Goal: Check status: Check status

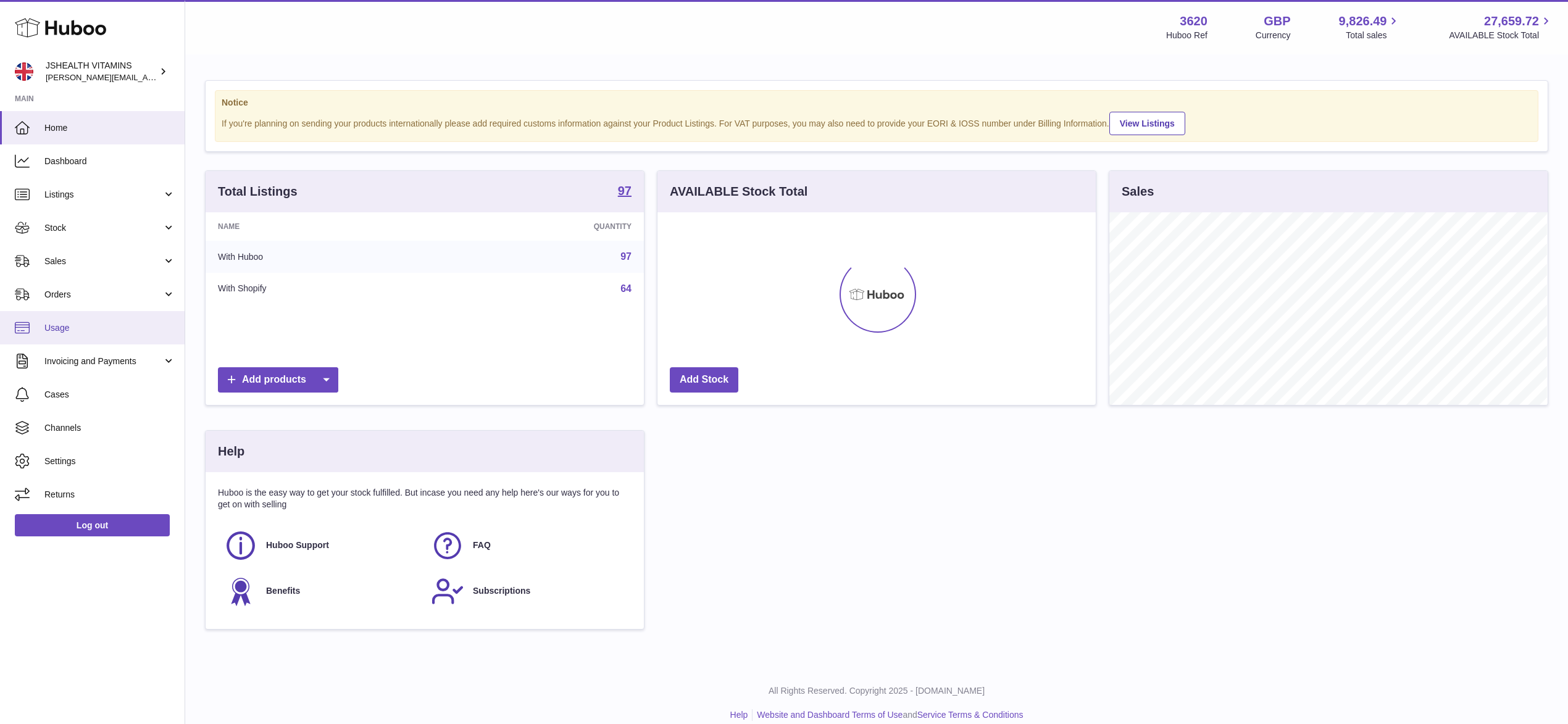
scroll to position [193, 438]
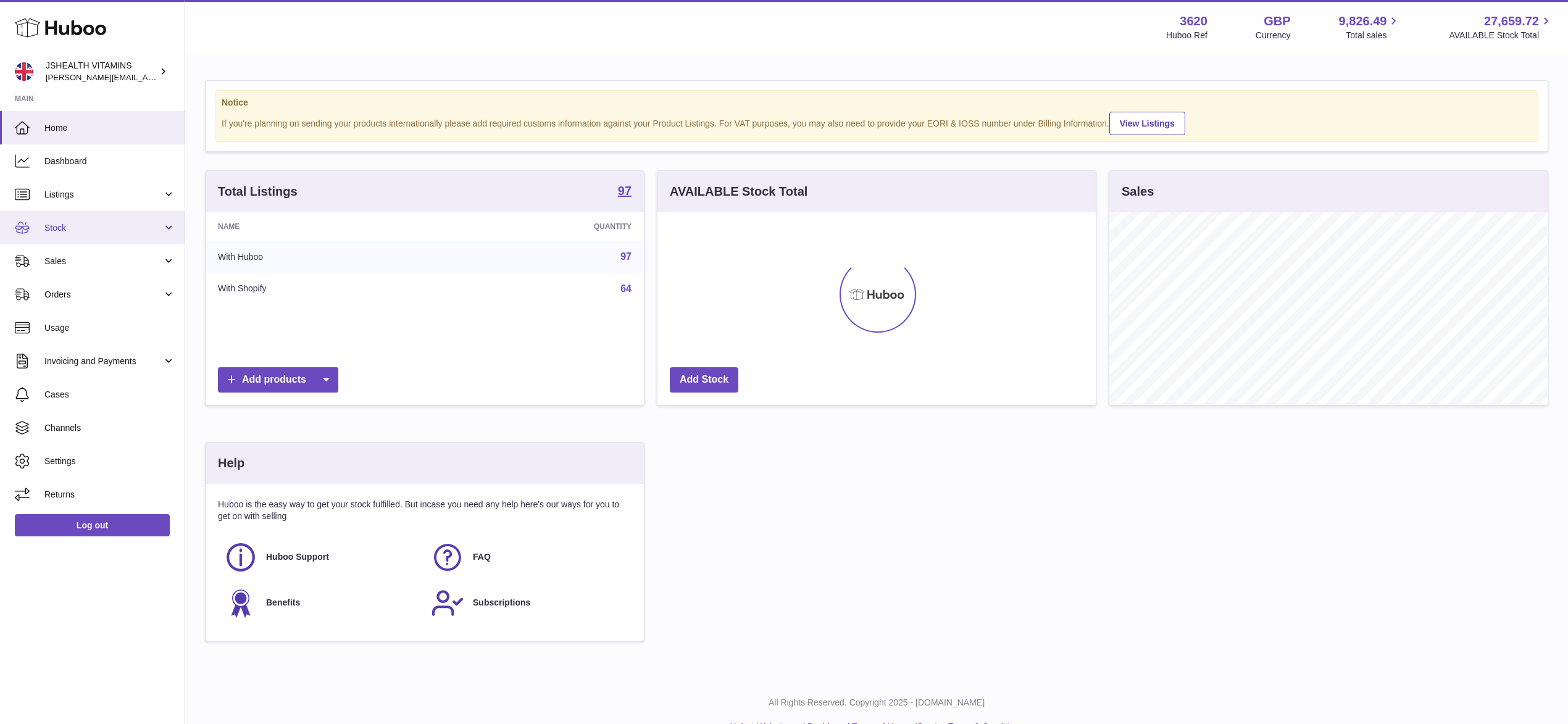
click at [125, 225] on span "Stock" at bounding box center [103, 228] width 118 height 11
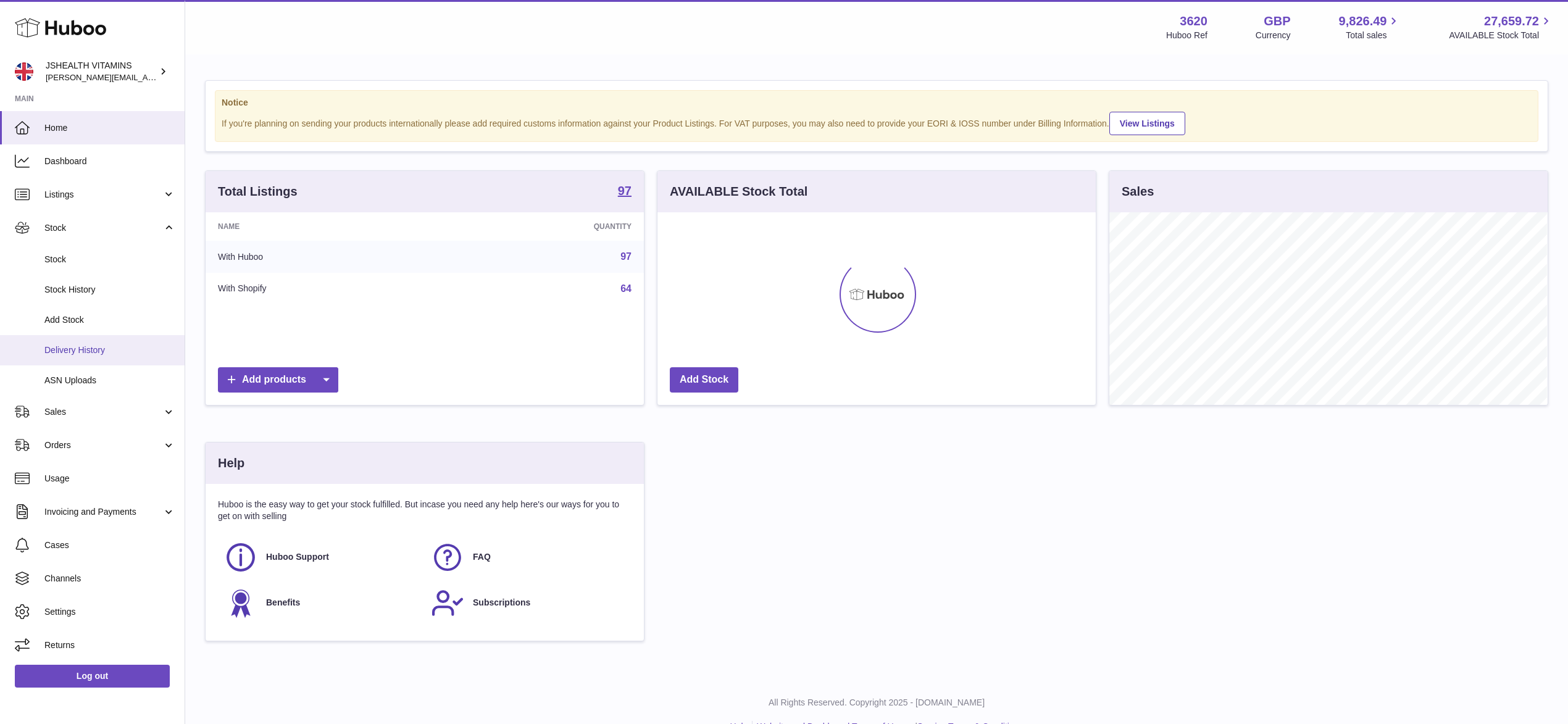
click at [106, 355] on span "Delivery History" at bounding box center [110, 350] width 131 height 11
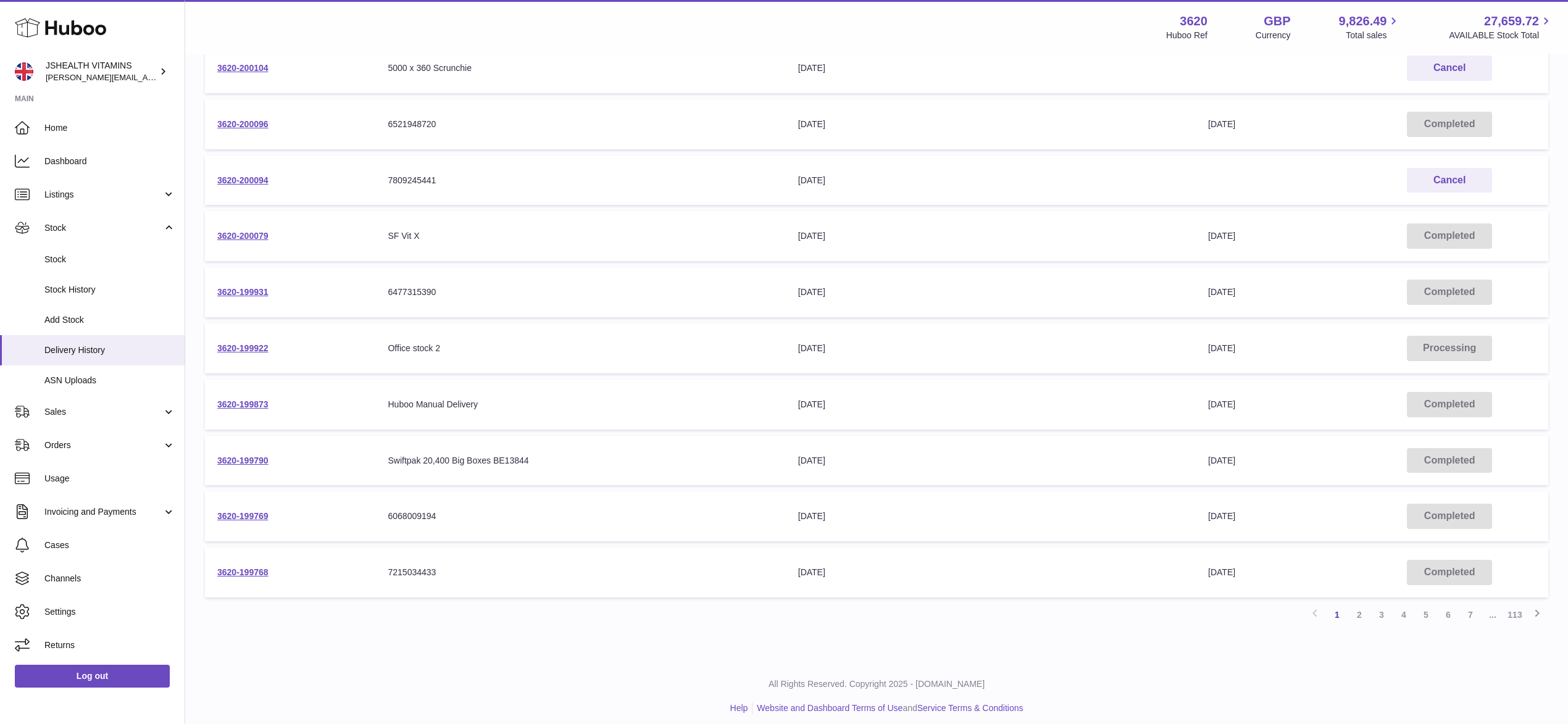
scroll to position [205, 0]
click at [1376, 609] on link "3" at bounding box center [1381, 611] width 22 height 22
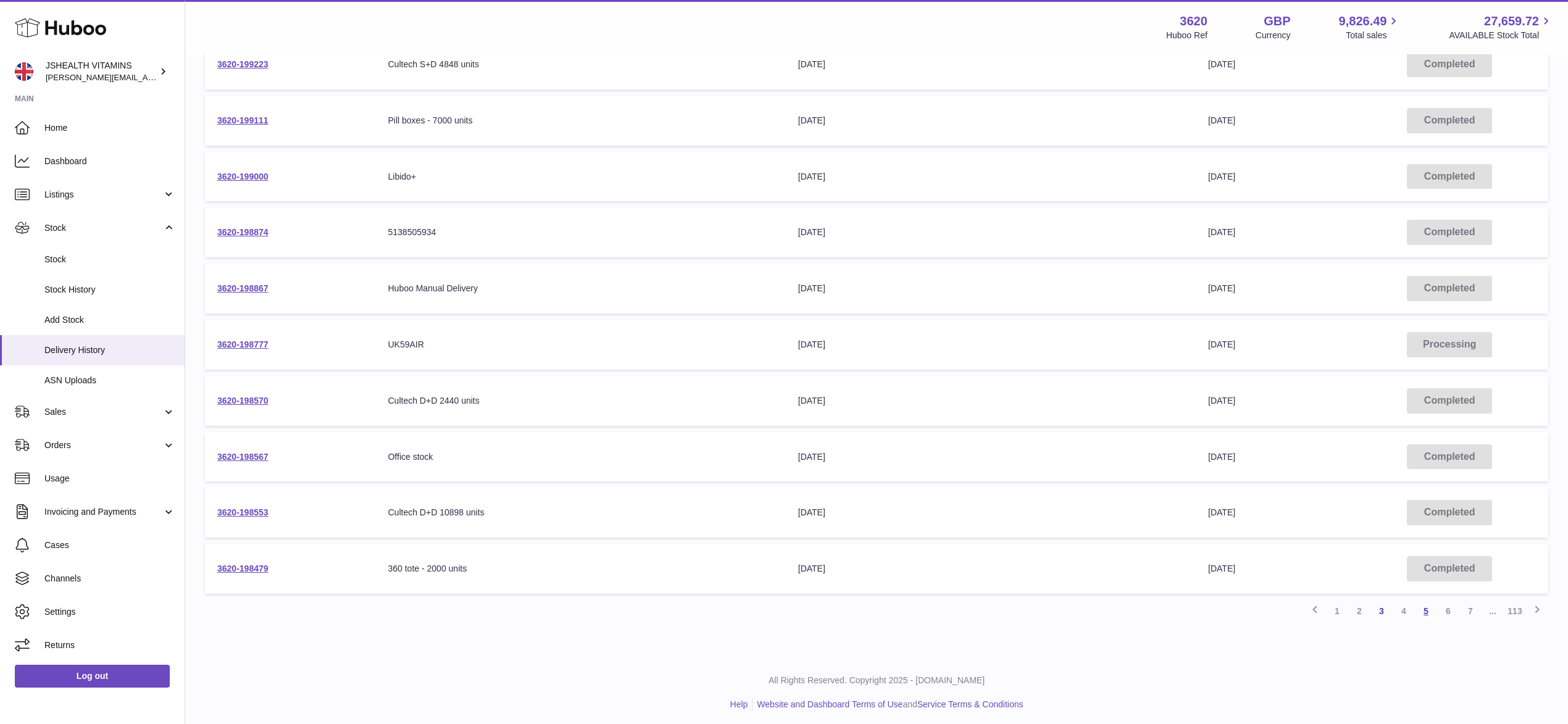
click at [1423, 606] on link "5" at bounding box center [1426, 611] width 22 height 22
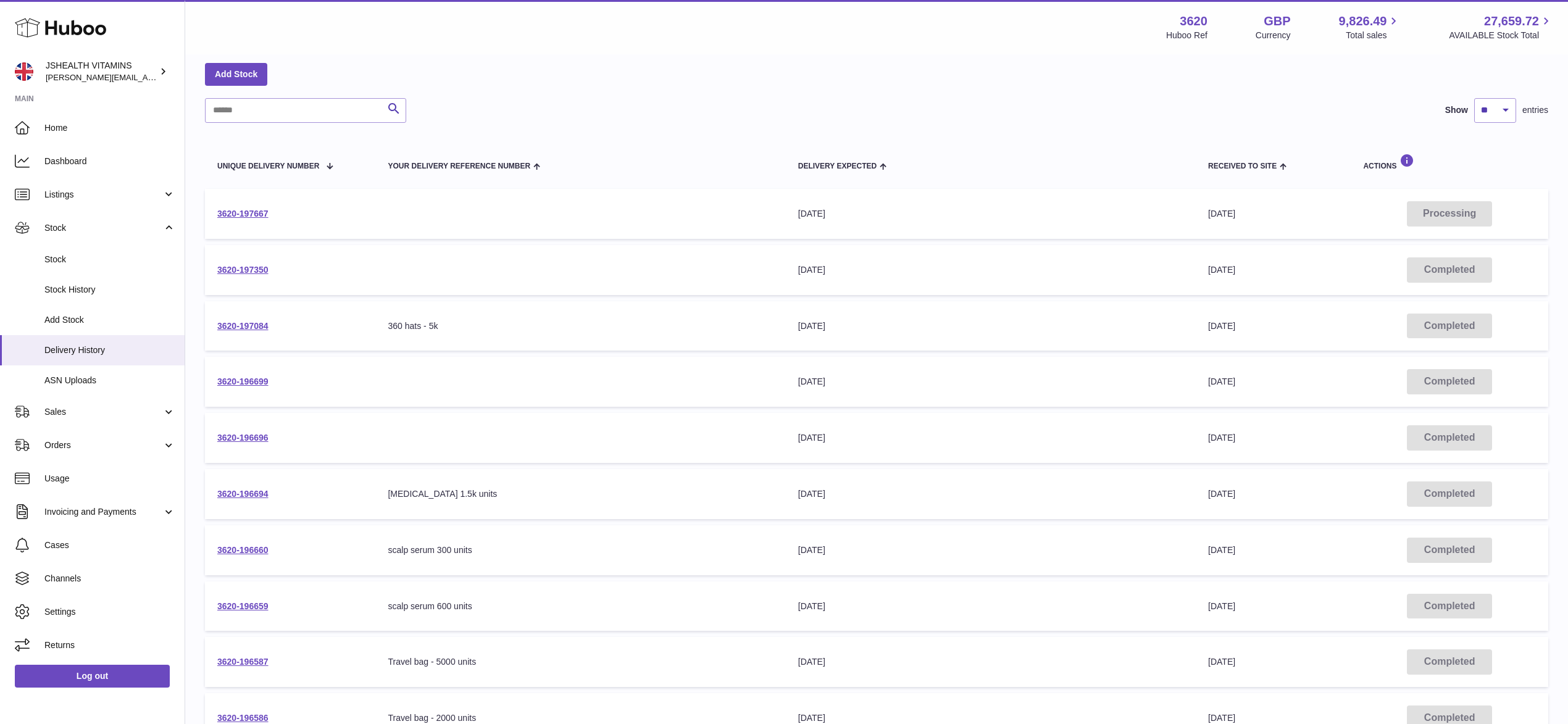
scroll to position [205, 0]
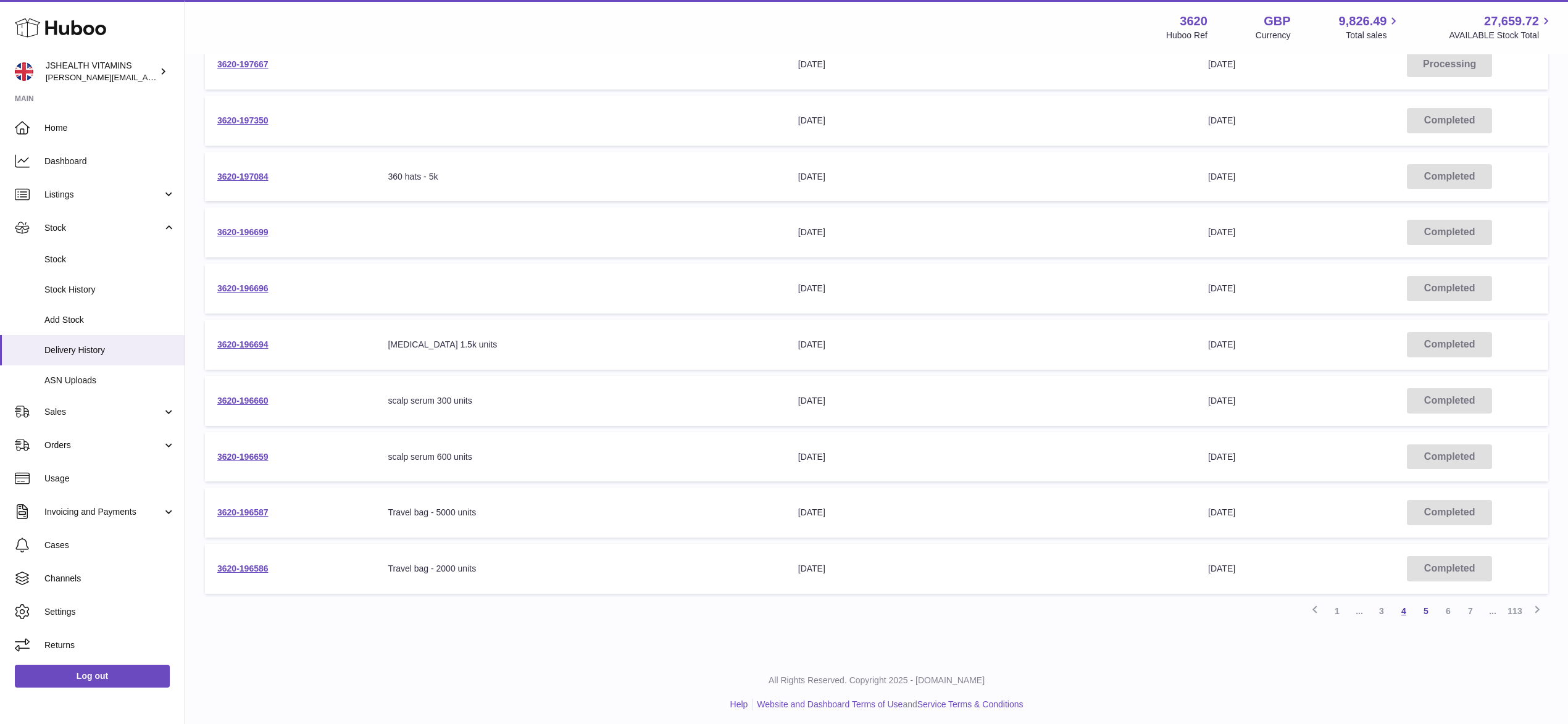
click at [1406, 607] on link "4" at bounding box center [1404, 611] width 22 height 22
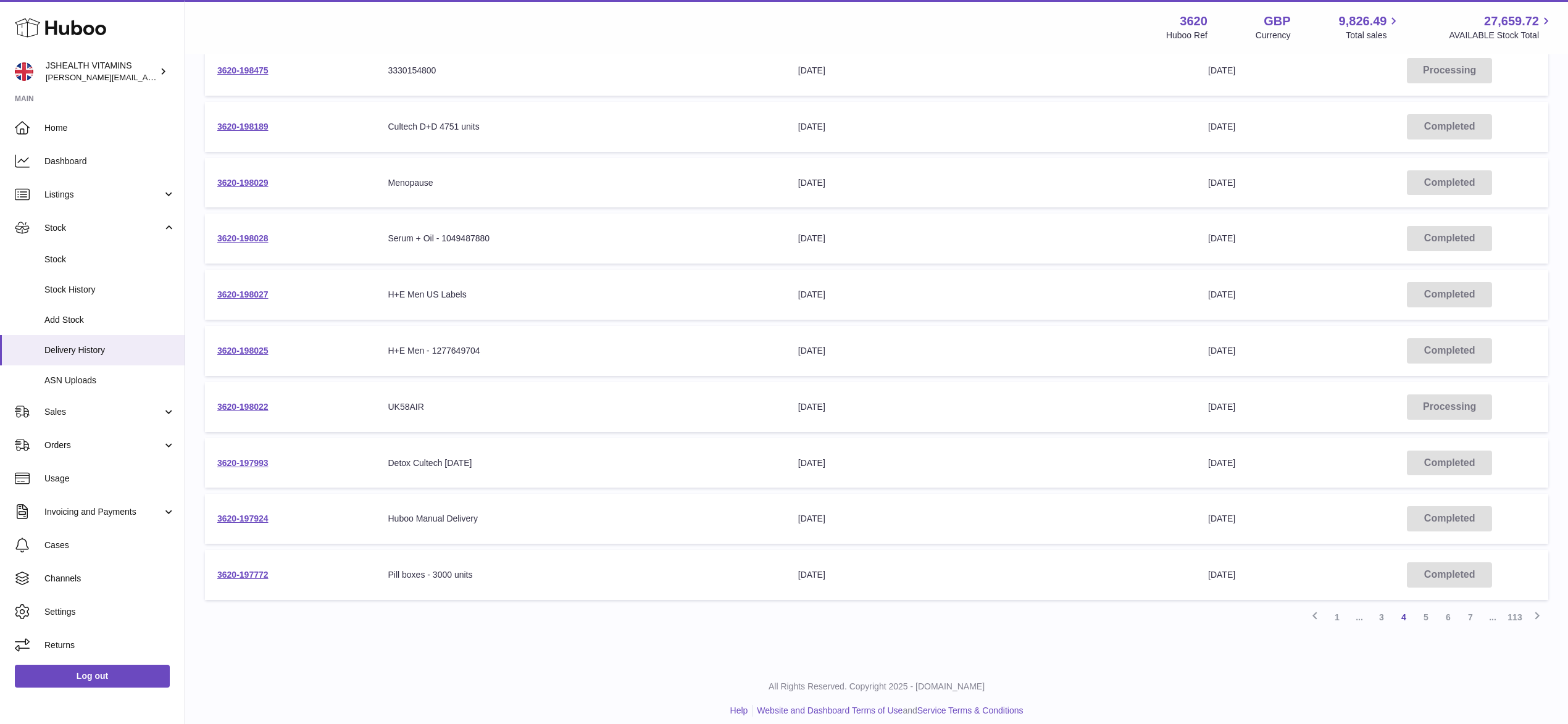
scroll to position [205, 0]
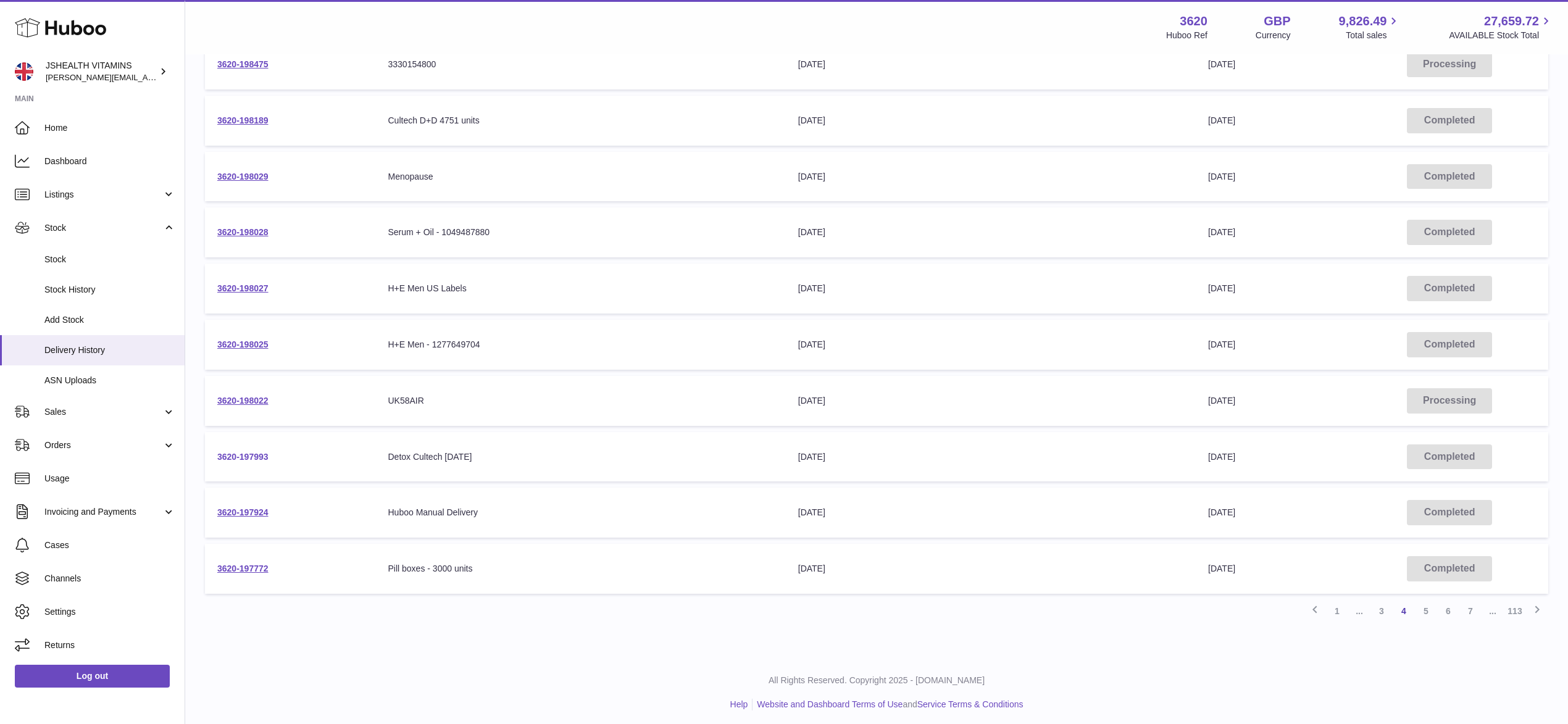
click at [250, 452] on link "3620-197993" at bounding box center [243, 457] width 51 height 10
click at [1420, 605] on link "5" at bounding box center [1426, 611] width 22 height 22
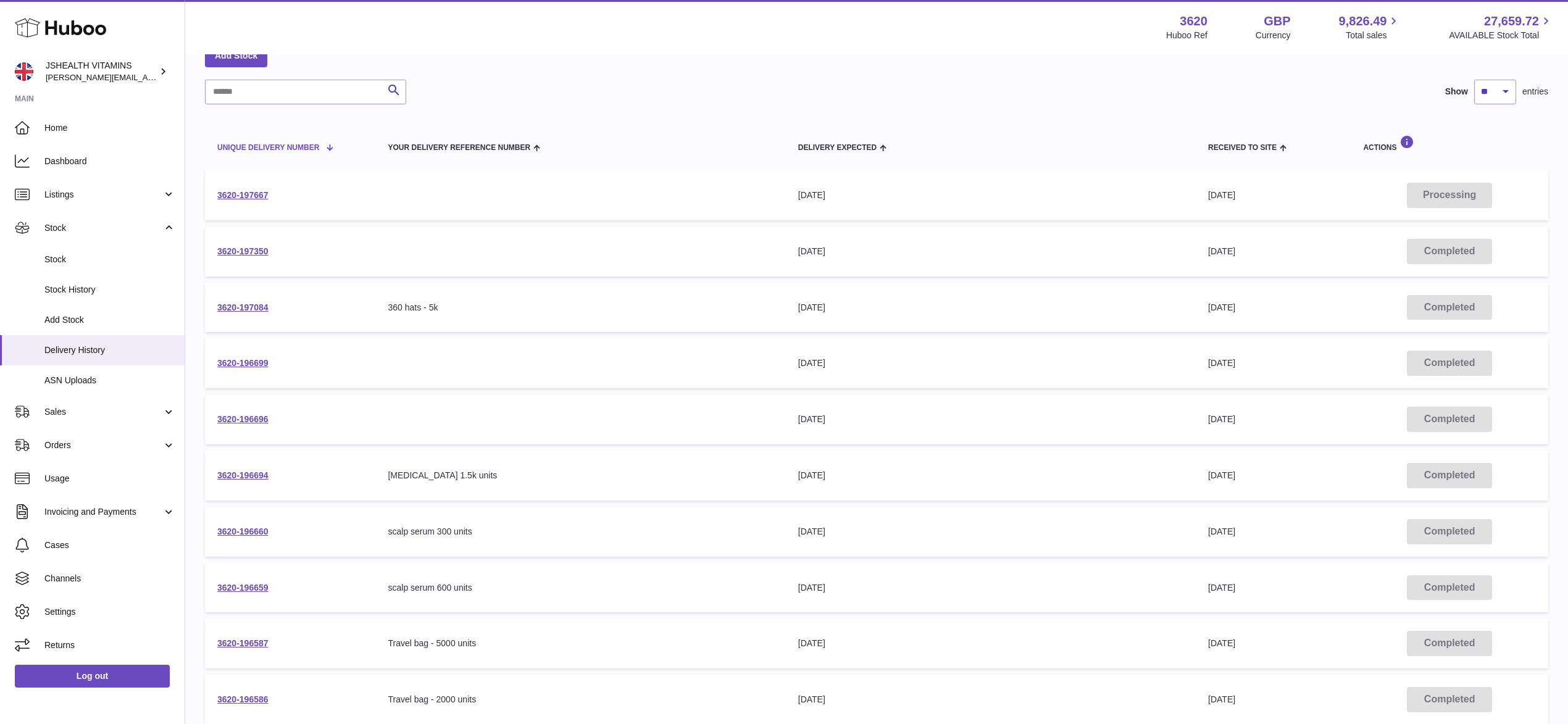
scroll to position [69, 0]
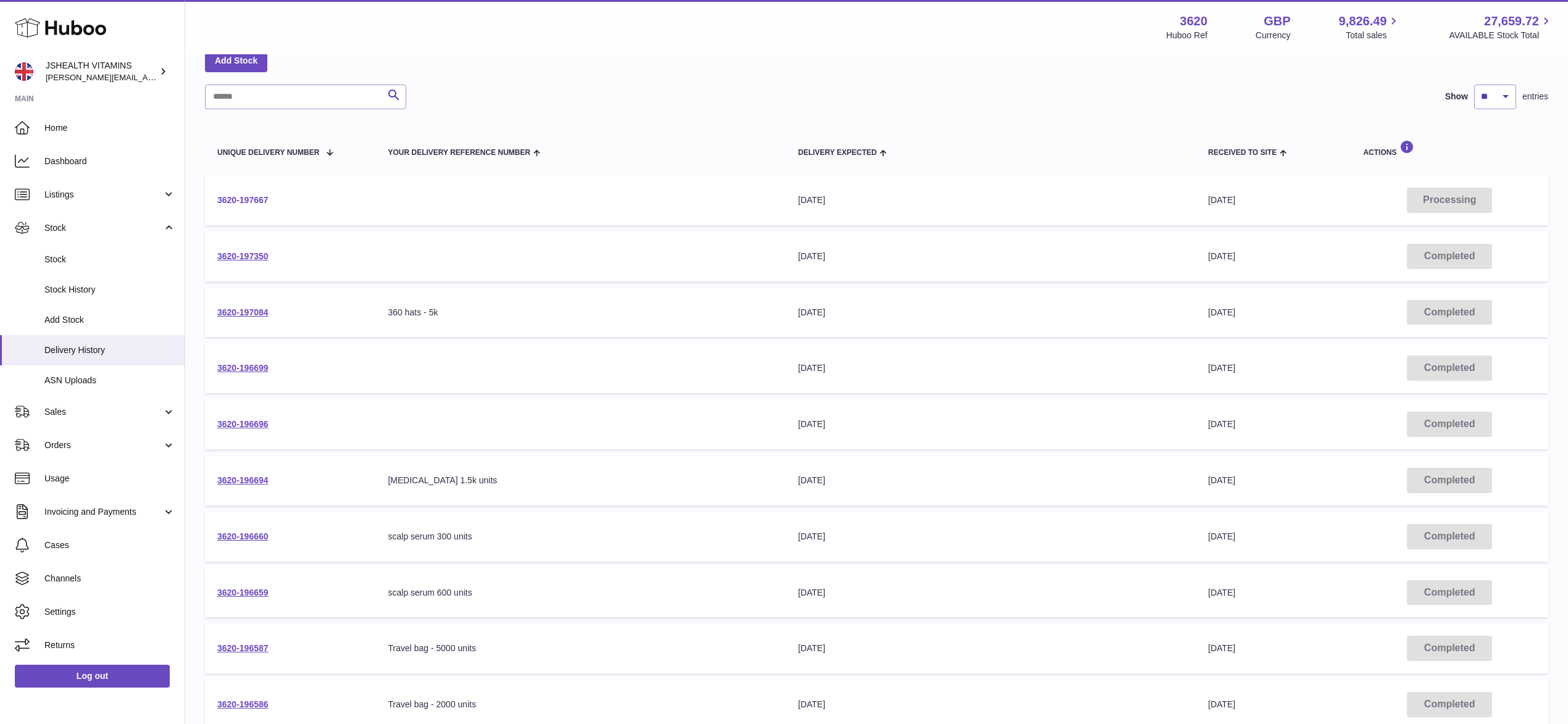
click at [254, 195] on link "3620-197667" at bounding box center [243, 200] width 51 height 10
click at [243, 253] on link "3620-197350" at bounding box center [243, 257] width 51 height 10
click at [234, 371] on link "3620-196699" at bounding box center [243, 368] width 51 height 10
click at [257, 424] on link "3620-196696" at bounding box center [243, 424] width 51 height 10
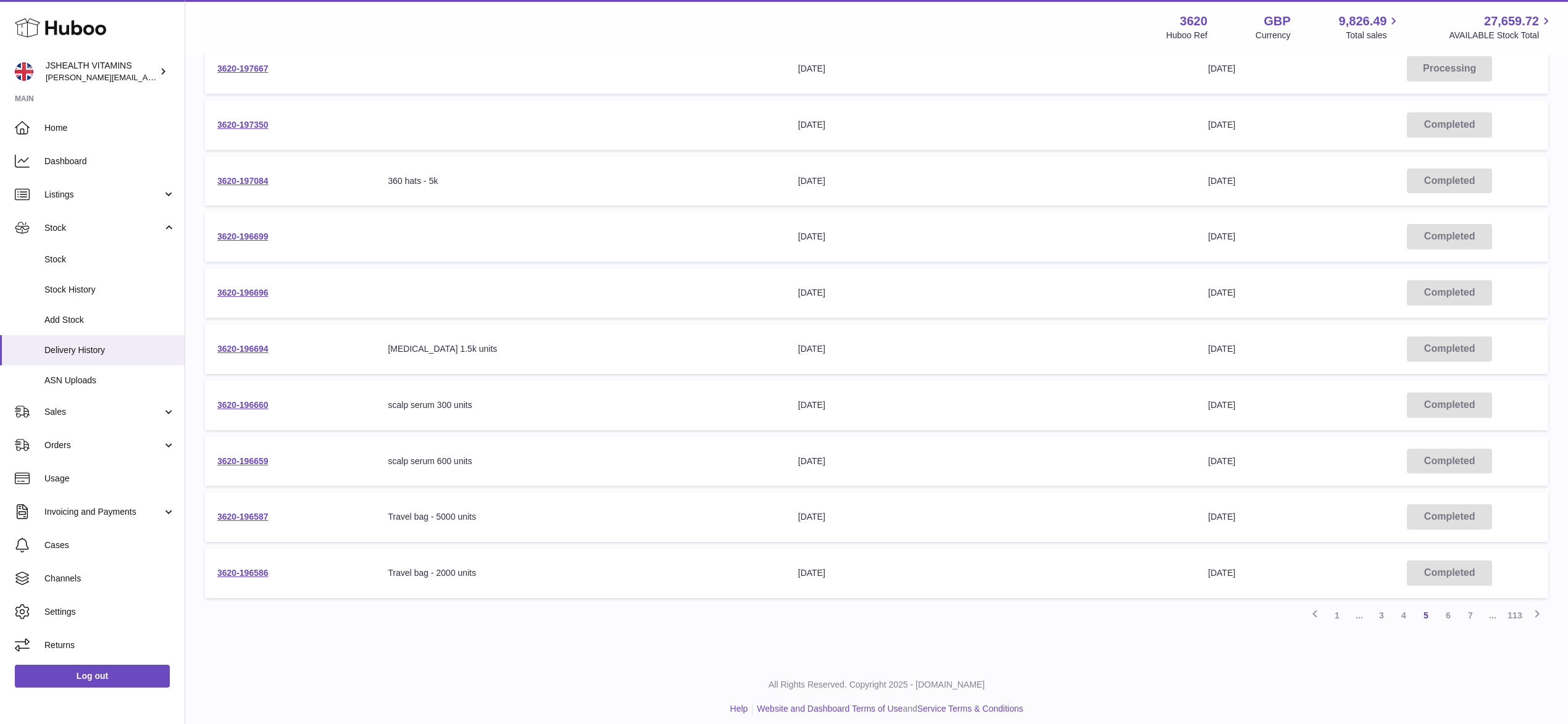
scroll to position [205, 0]
click at [1450, 604] on link "6" at bounding box center [1448, 611] width 22 height 22
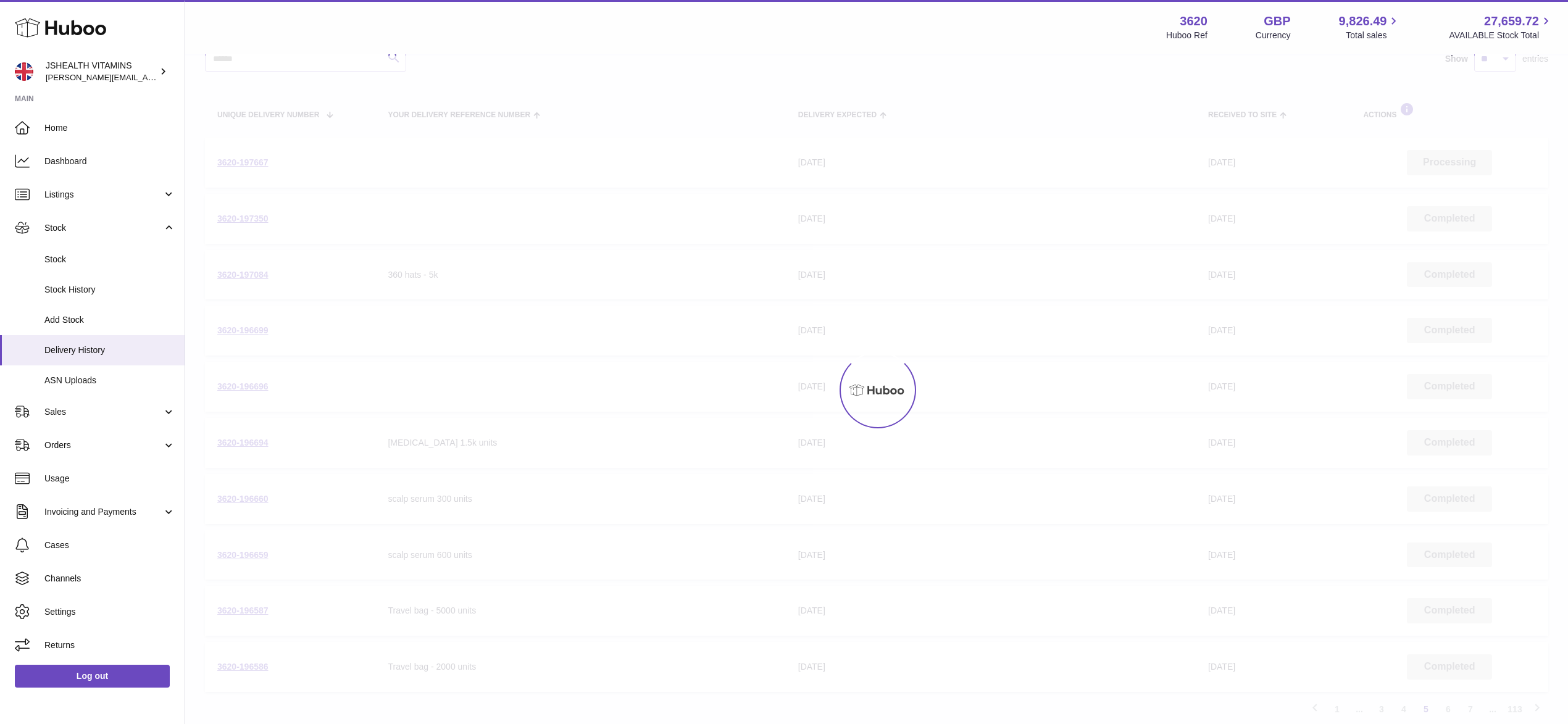
scroll to position [55, 0]
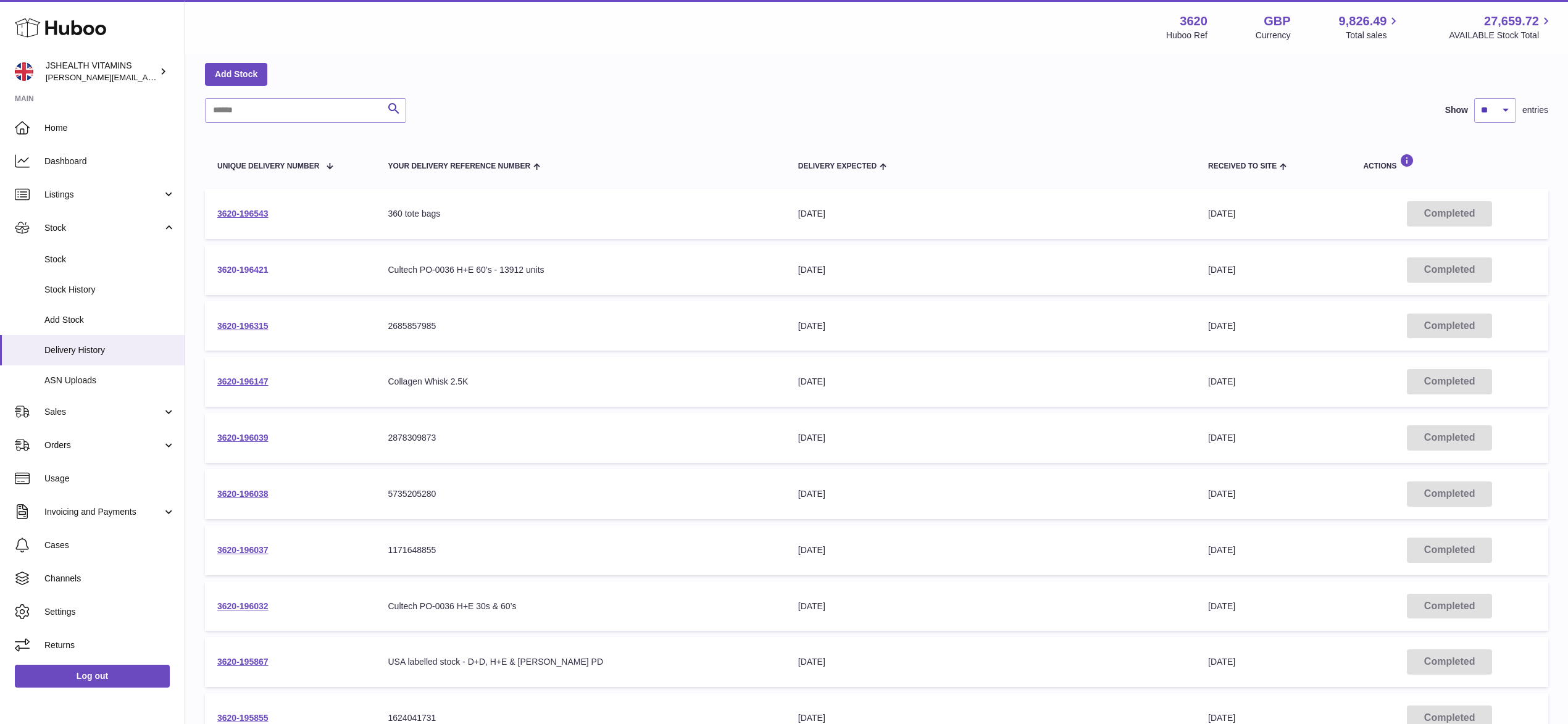
click at [251, 266] on link "3620-196421" at bounding box center [243, 270] width 51 height 10
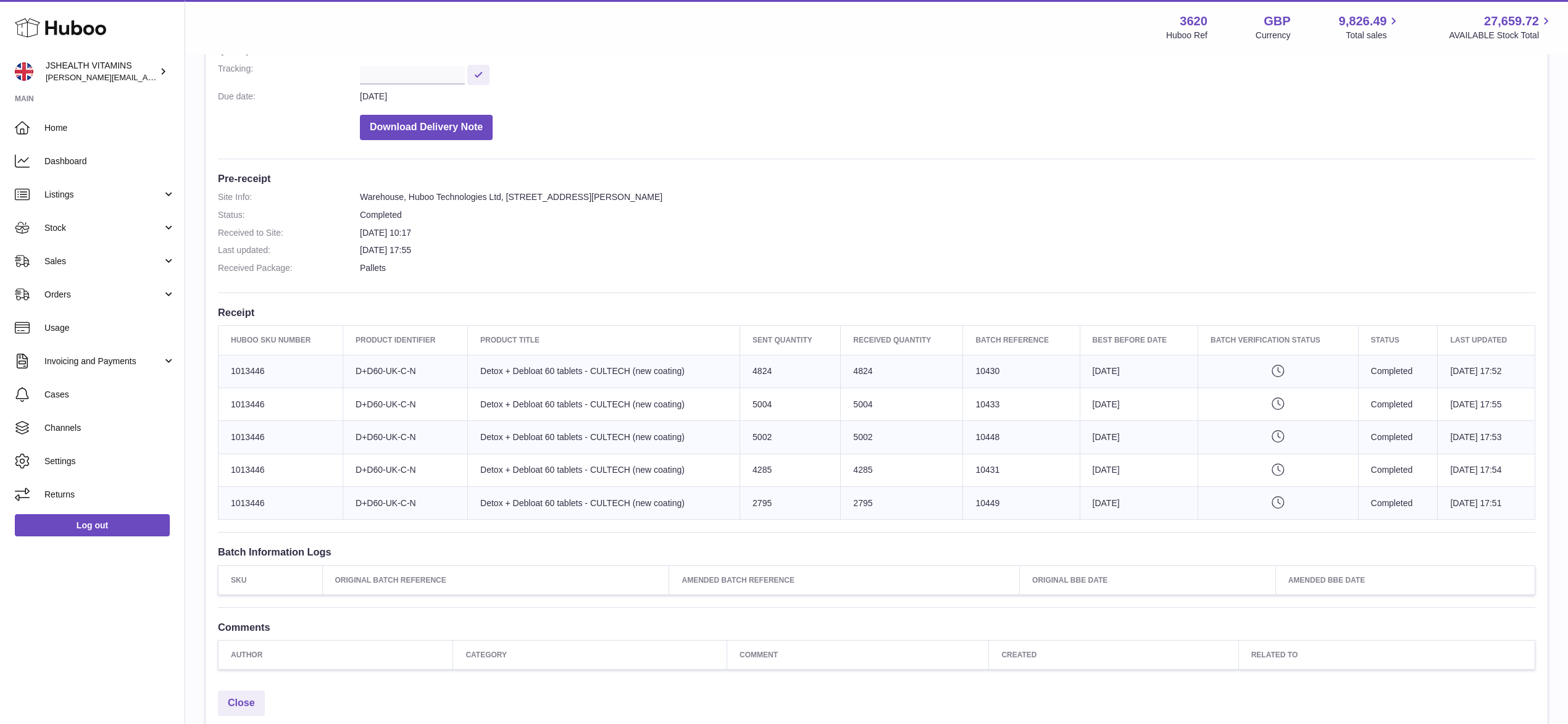
scroll to position [318, 0]
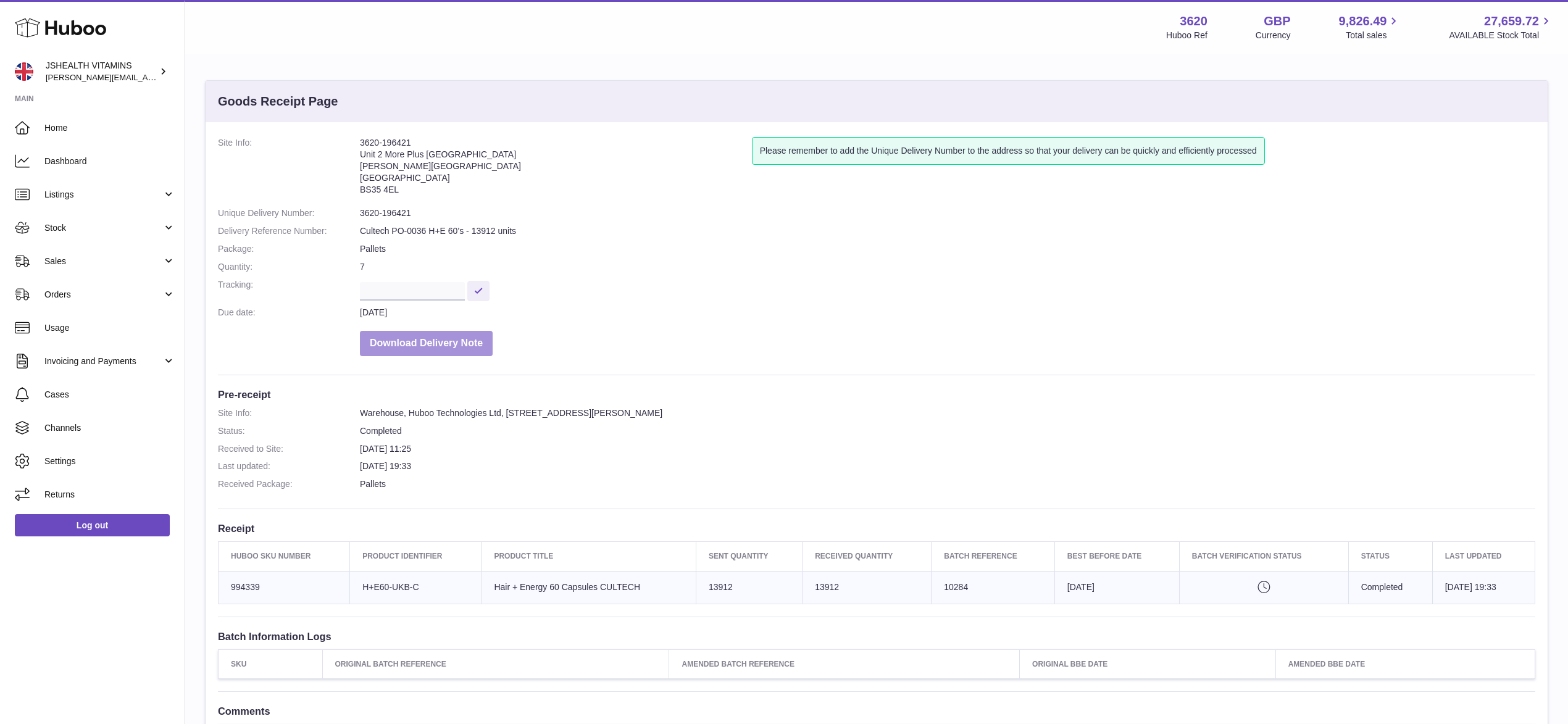
click at [448, 346] on button "Download Delivery Note" at bounding box center [426, 344] width 132 height 25
drag, startPoint x: 421, startPoint y: 214, endPoint x: 352, endPoint y: 211, distance: 69.1
click at [352, 211] on dl "Site Info: 3620-196421 Unit 2 More Plus Central Park Hudson Ave Severn Beach BS…" at bounding box center [876, 250] width 1317 height 225
copy dl "3620-196421"
